Goal: Obtain resource: Download file/media

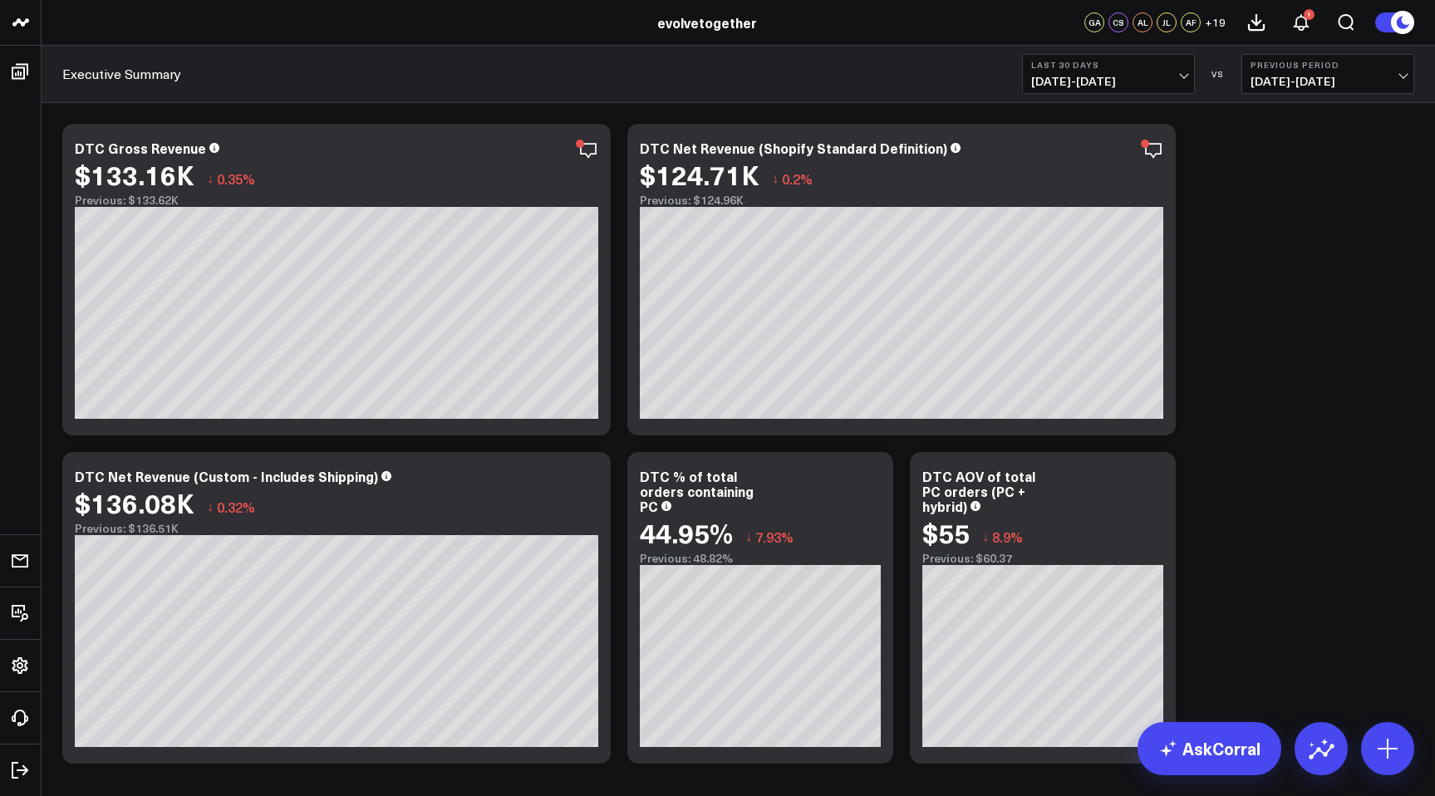
click at [1153, 71] on button "Last 30 Days [DATE] - [DATE]" at bounding box center [1108, 74] width 173 height 40
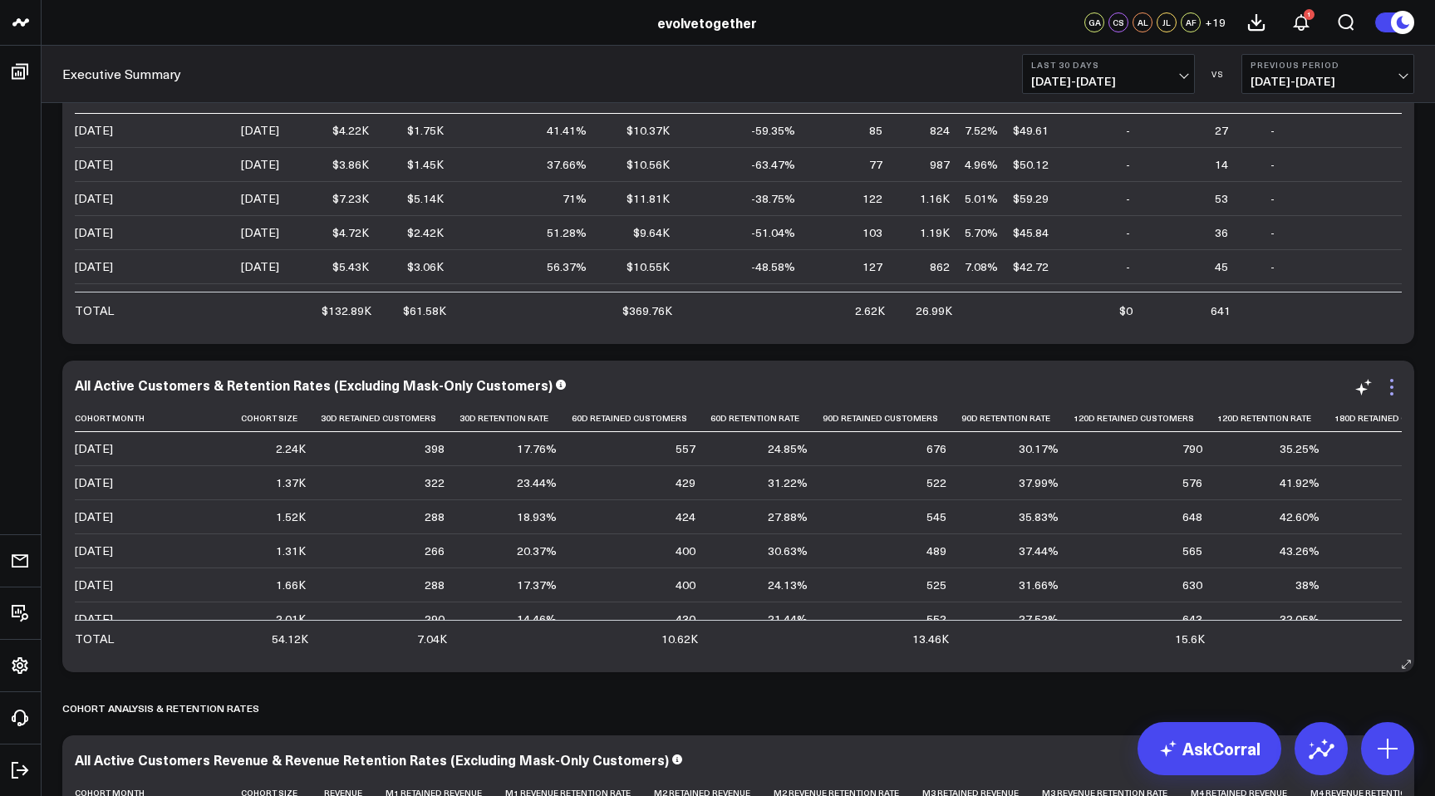
click at [1398, 390] on icon at bounding box center [1392, 387] width 20 height 20
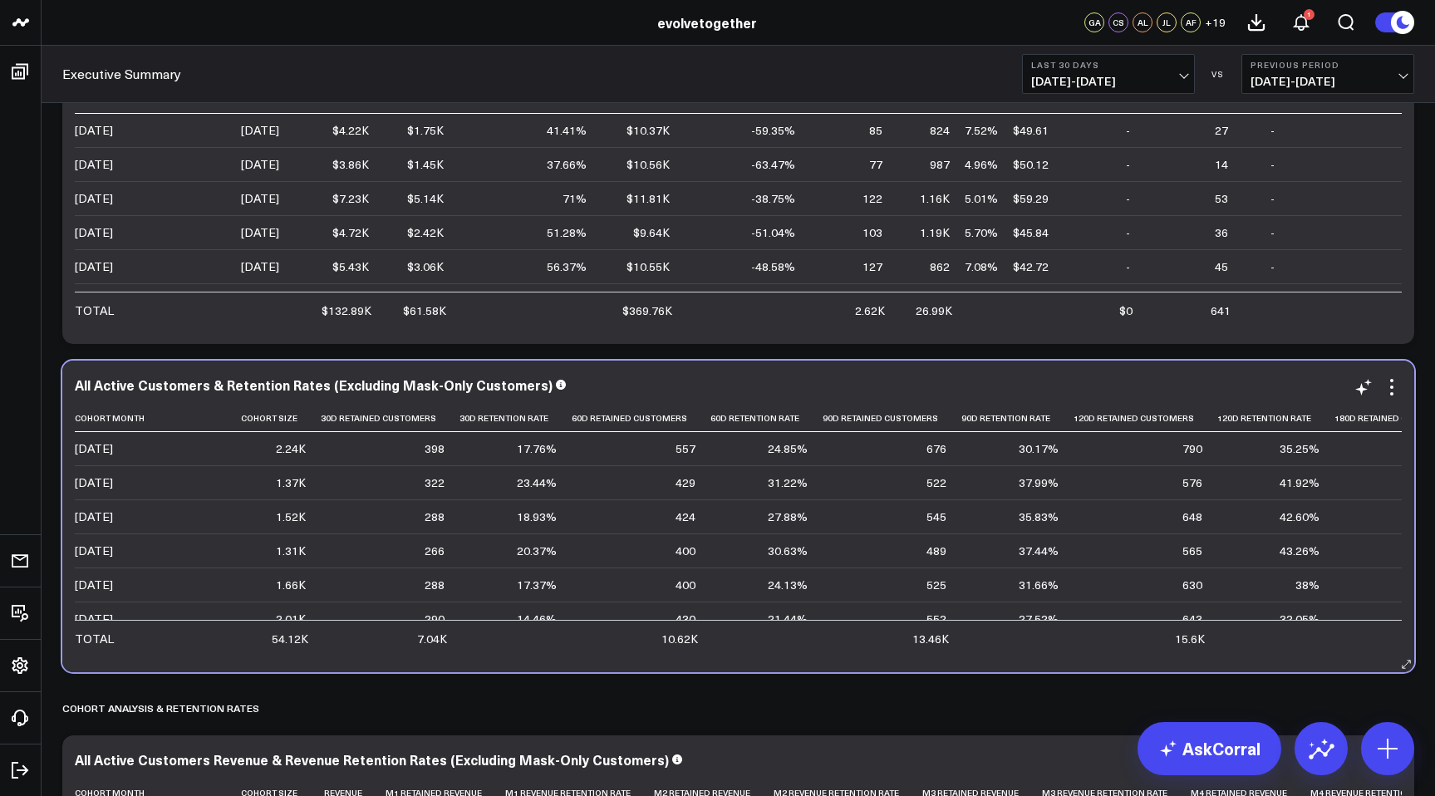
click at [889, 384] on div "All Active Customers & Retention Rates (Excluding Mask-Only Customers)" at bounding box center [738, 384] width 1327 height 15
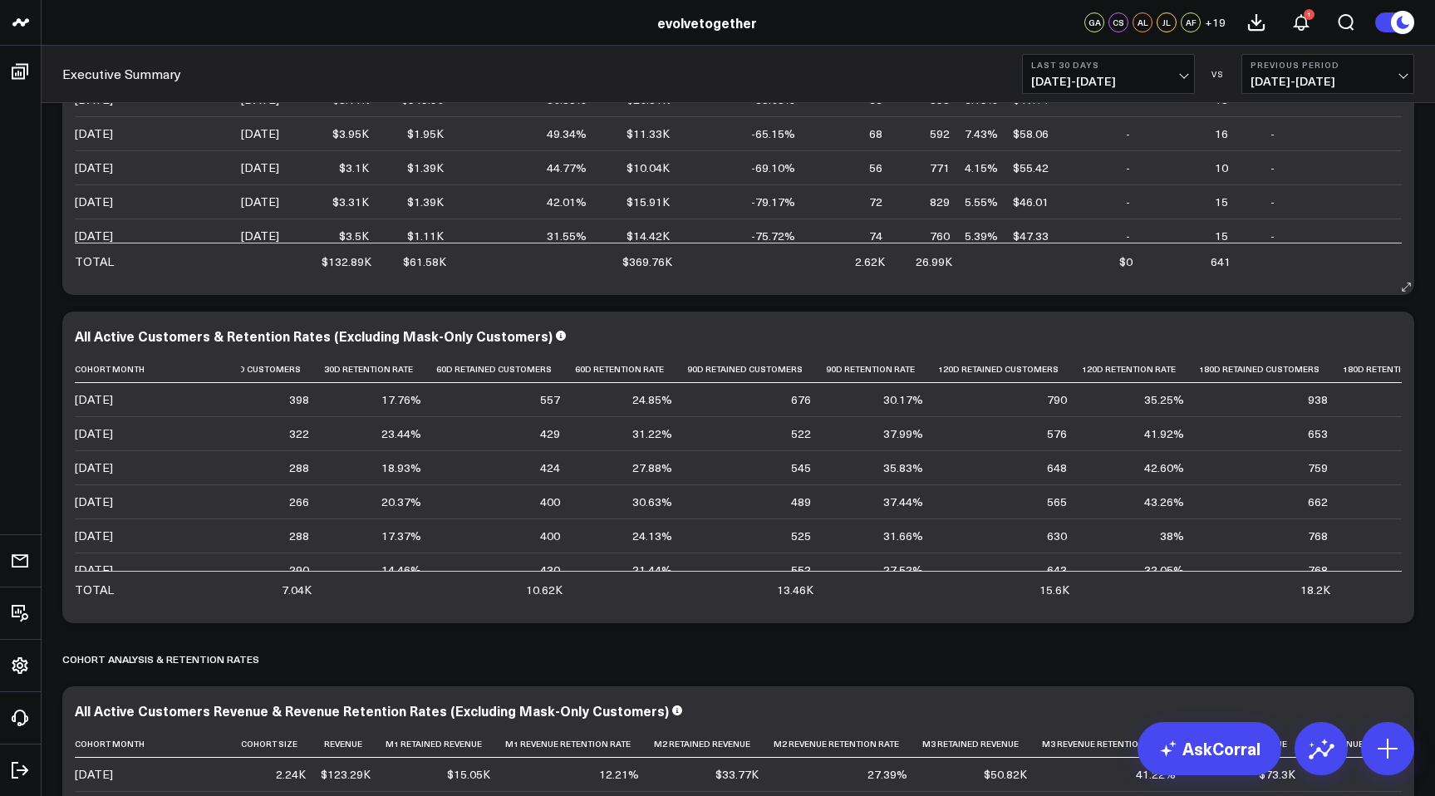
scroll to position [0, 166]
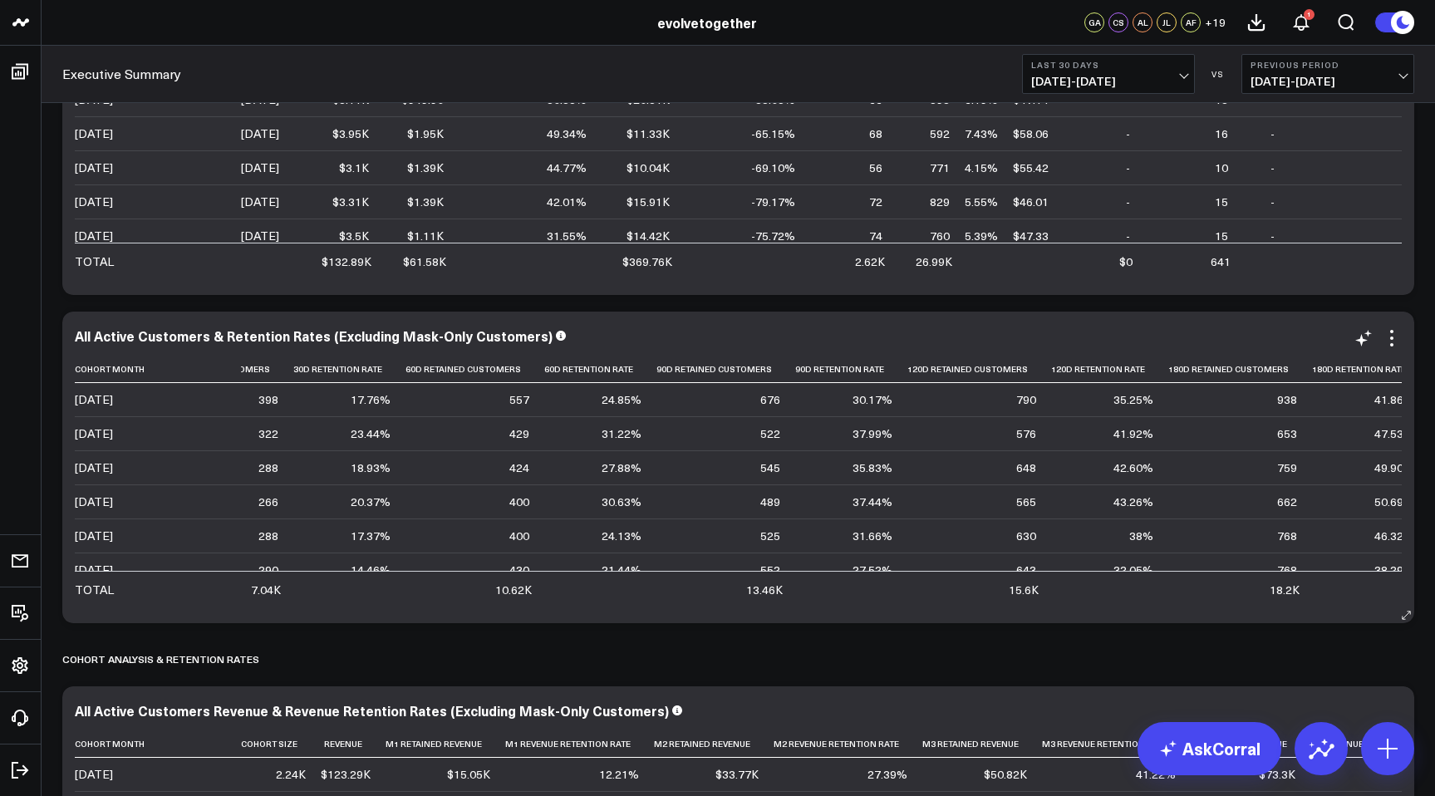
click at [1400, 351] on div "All Active Customers & Retention Rates (Excluding Mask-Only Customers) Cohort M…" at bounding box center [738, 467] width 1327 height 278
click at [1395, 344] on icon at bounding box center [1392, 338] width 20 height 20
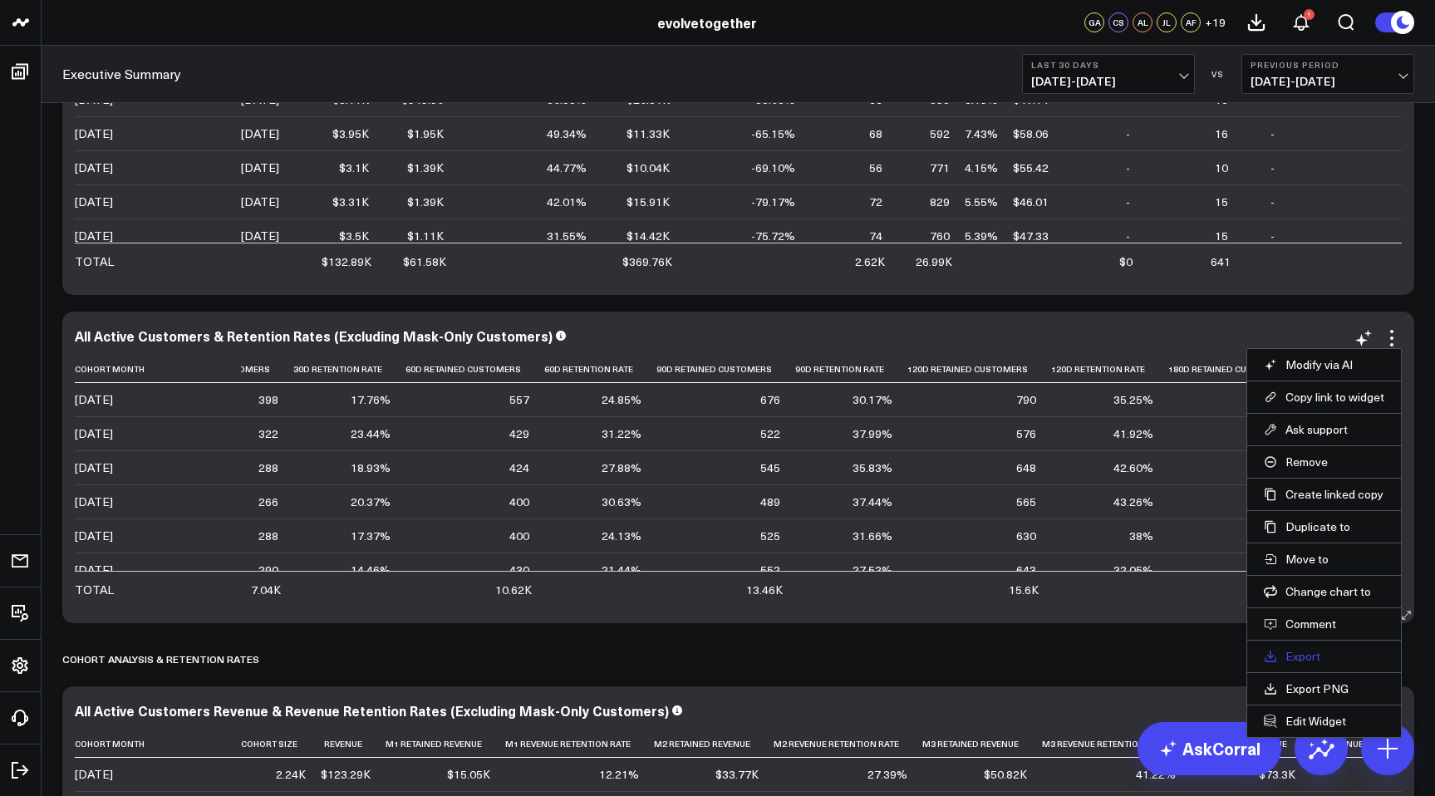
click at [1305, 659] on link "Export" at bounding box center [1324, 656] width 120 height 15
